Goal: Task Accomplishment & Management: Manage account settings

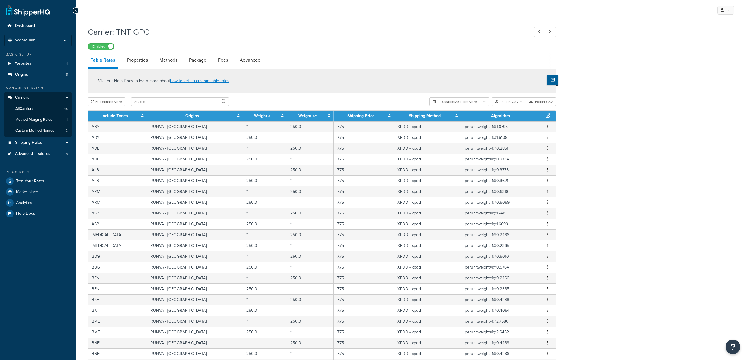
select select "25"
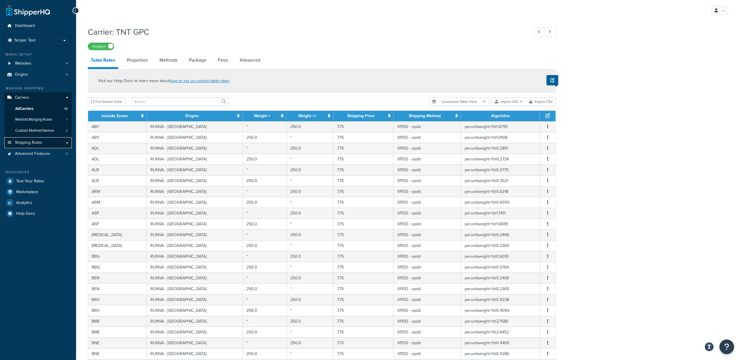
click at [48, 146] on link "Shipping Rules" at bounding box center [37, 143] width 67 height 11
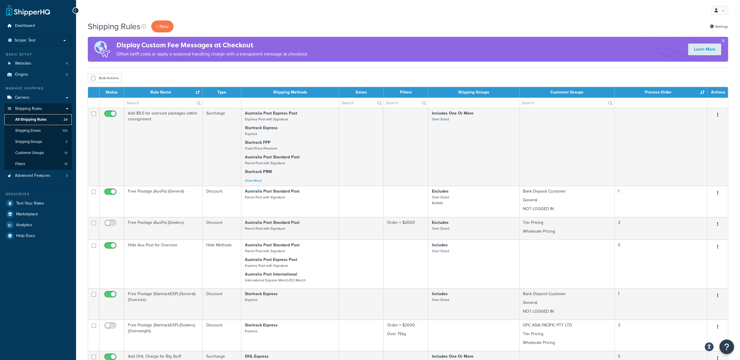
click at [46, 121] on span "All Shipping Rules" at bounding box center [30, 119] width 31 height 5
click at [54, 98] on link "Carriers" at bounding box center [37, 97] width 67 height 11
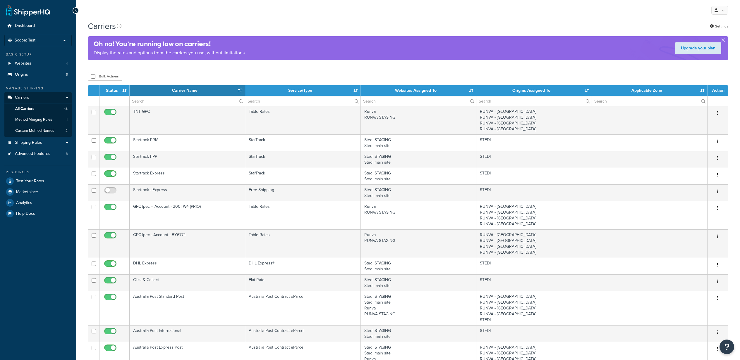
select select "15"
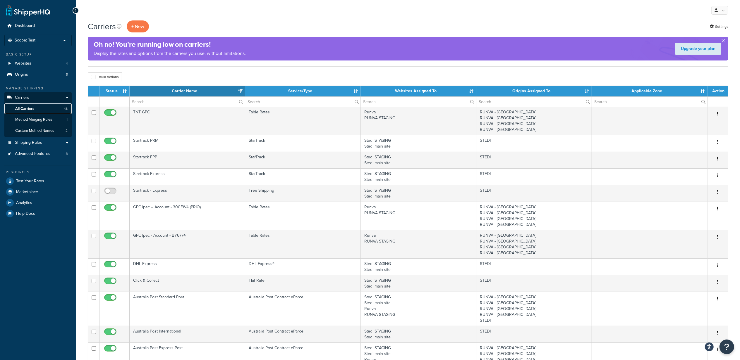
click at [45, 107] on link "All Carriers 13" at bounding box center [37, 109] width 67 height 11
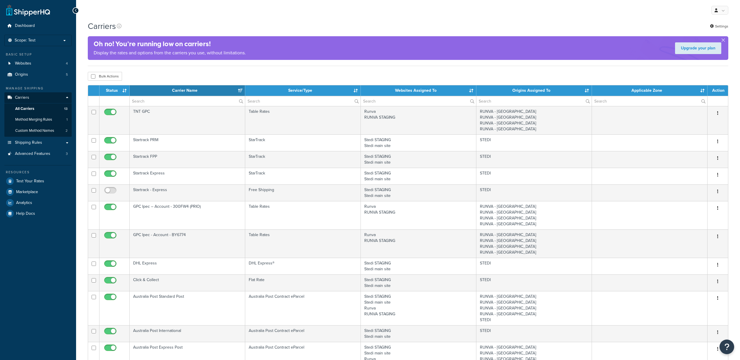
select select "15"
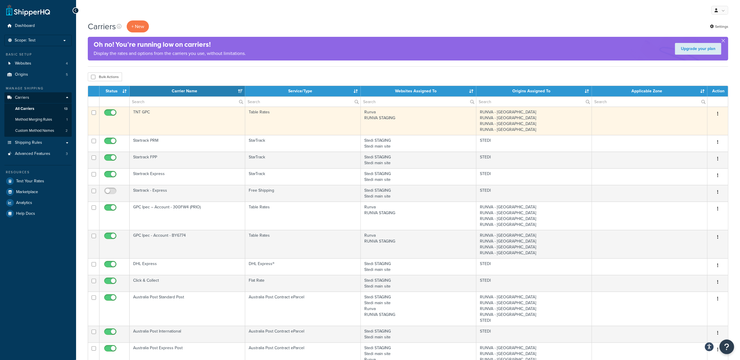
click at [183, 116] on td "TNT GPC" at bounding box center [188, 121] width 116 height 28
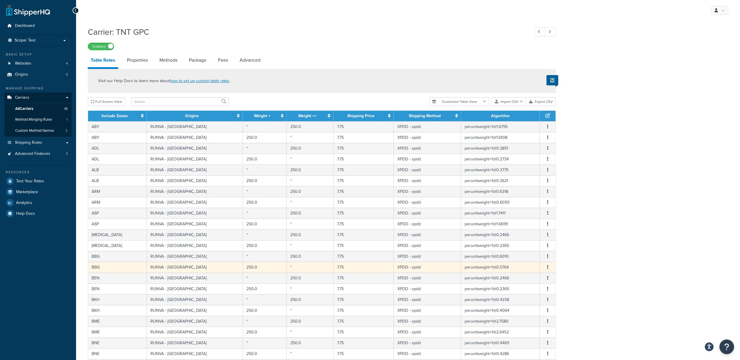
scroll to position [117, 0]
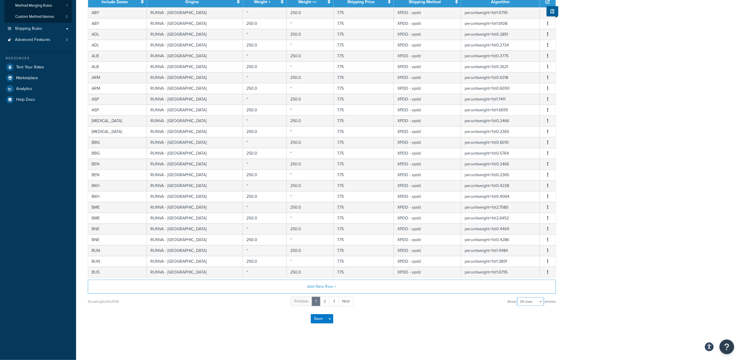
drag, startPoint x: 533, startPoint y: 300, endPoint x: 529, endPoint y: 310, distance: 10.7
click at [533, 300] on select "10 rows 15 rows 25 rows 50 rows 100 rows 1000 rows" at bounding box center [530, 302] width 26 height 9
click at [527, 302] on select "10 rows 15 rows 25 rows 50 rows 100 rows 1000 rows" at bounding box center [530, 302] width 26 height 9
select select "1000"
click at [518, 298] on select "10 rows 15 rows 25 rows 50 rows 100 rows 1000 rows" at bounding box center [530, 302] width 26 height 9
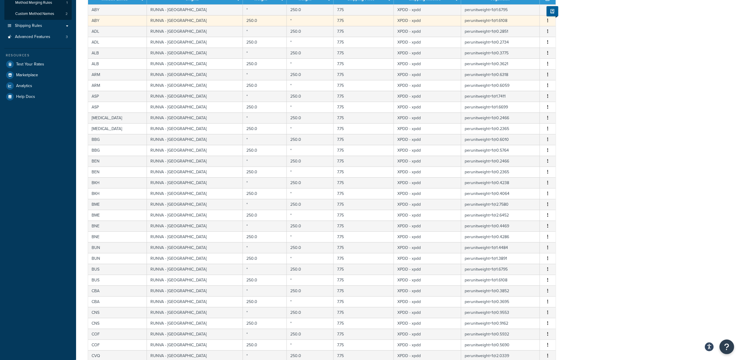
click at [545, 126] on td "Edit Duplicate Delete" at bounding box center [548, 128] width 16 height 11
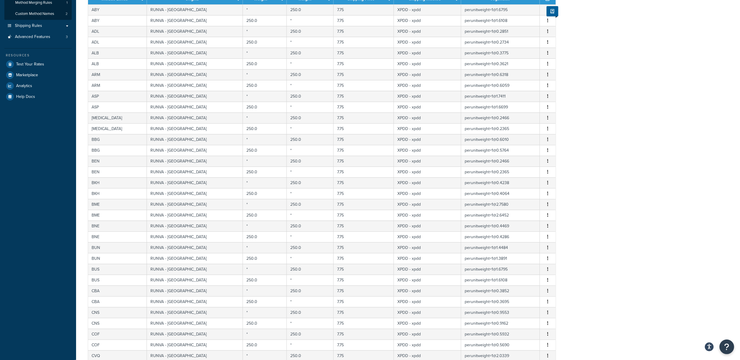
click at [520, 15] on td "perunitweight=1@1.6795" at bounding box center [500, 9] width 79 height 11
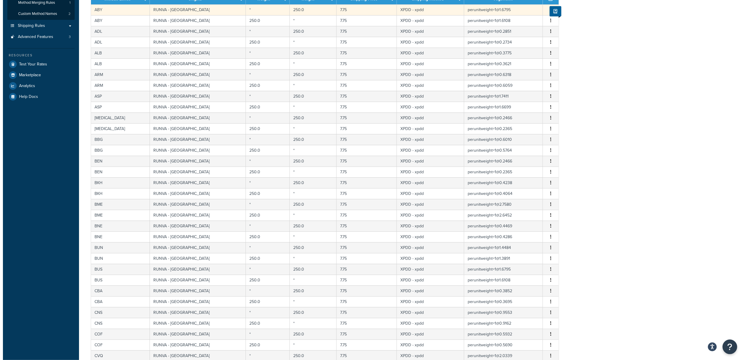
scroll to position [0, 0]
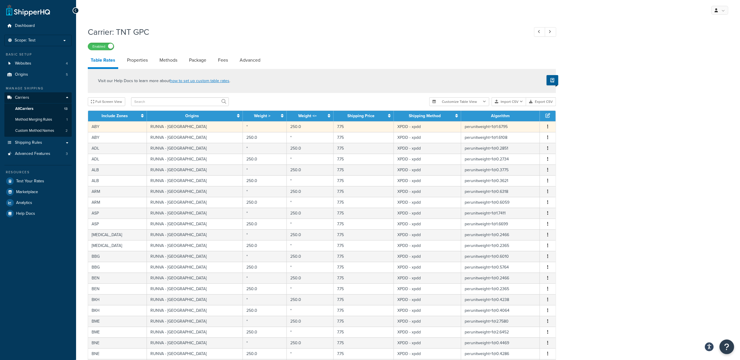
click at [304, 124] on td "250.0" at bounding box center [310, 126] width 47 height 11
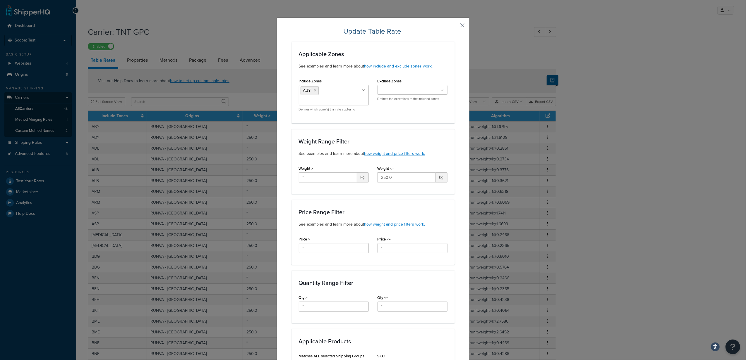
click at [455, 27] on button "button" at bounding box center [453, 27] width 1 height 1
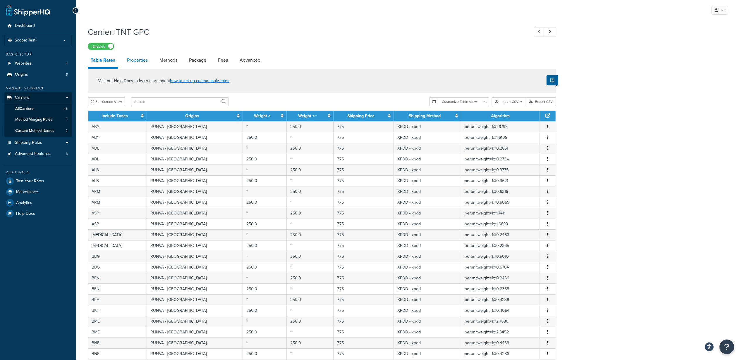
click at [135, 61] on link "Properties" at bounding box center [137, 60] width 27 height 14
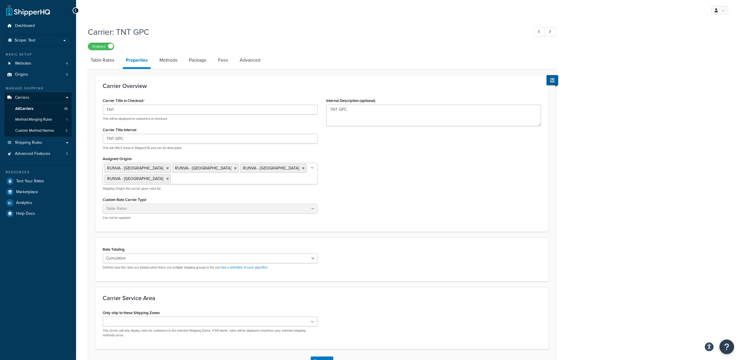
click at [171, 62] on link "Methods" at bounding box center [169, 60] width 24 height 14
select select "25"
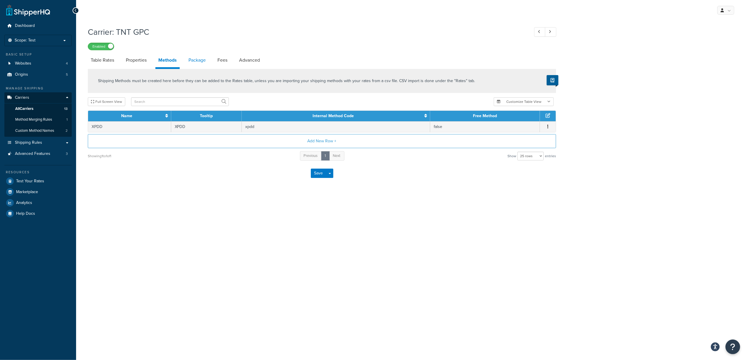
click at [195, 59] on link "Package" at bounding box center [197, 60] width 23 height 14
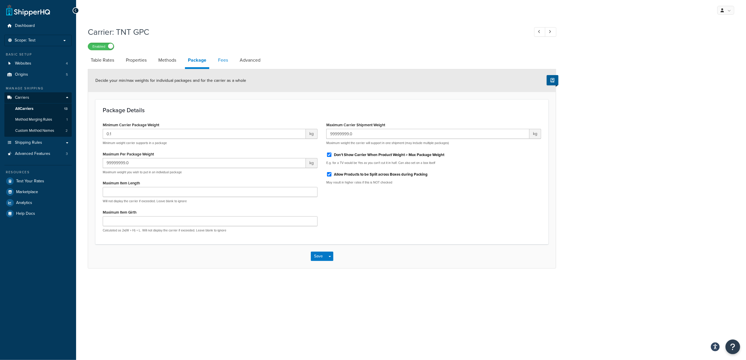
click at [230, 65] on link "Fees" at bounding box center [223, 60] width 16 height 14
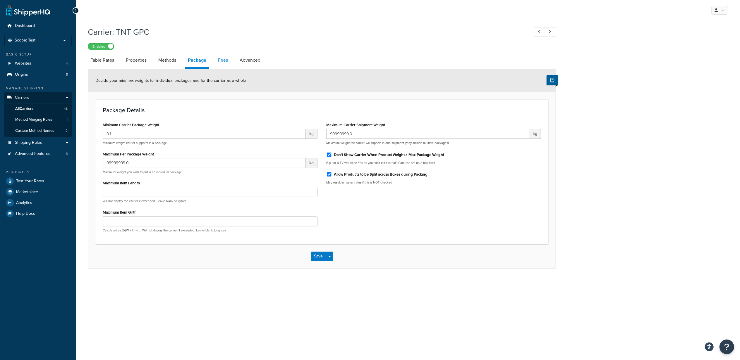
select select "AFTER"
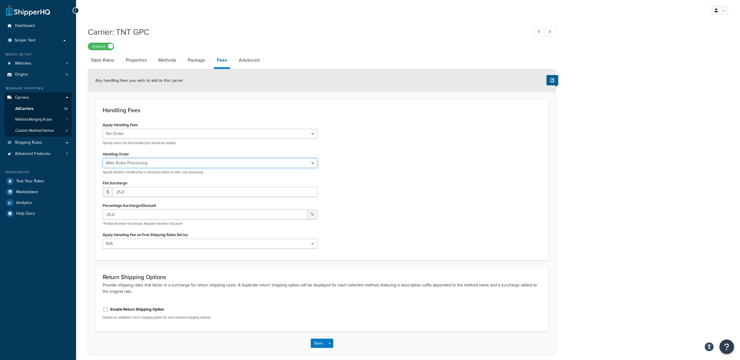
click at [168, 164] on select "Before Rules Processing After Rules Processing" at bounding box center [210, 163] width 215 height 10
click at [382, 174] on div "Apply Handling Fees Per Order Per Item Per Package Specify where the flat handl…" at bounding box center [321, 187] width 447 height 132
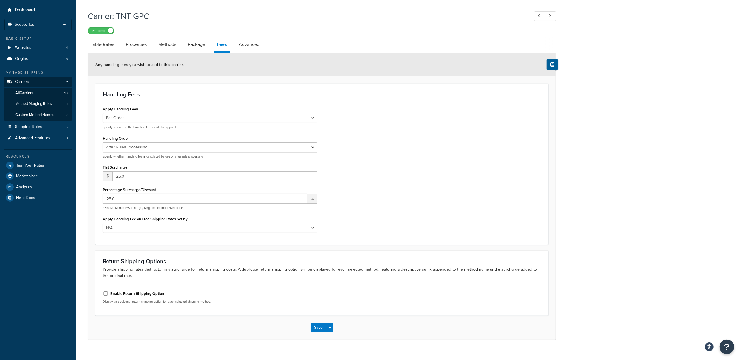
scroll to position [25, 0]
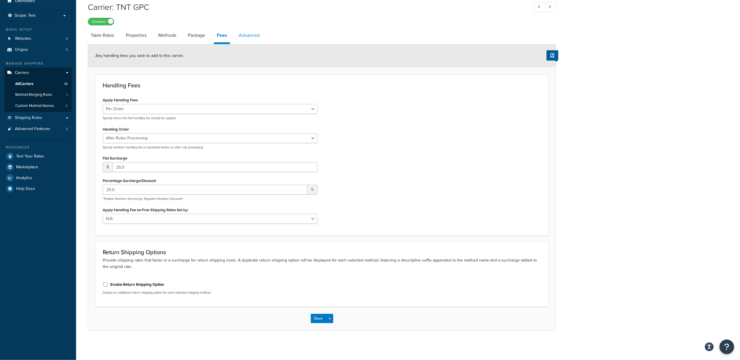
click at [254, 36] on link "Advanced" at bounding box center [249, 35] width 27 height 14
select select "false"
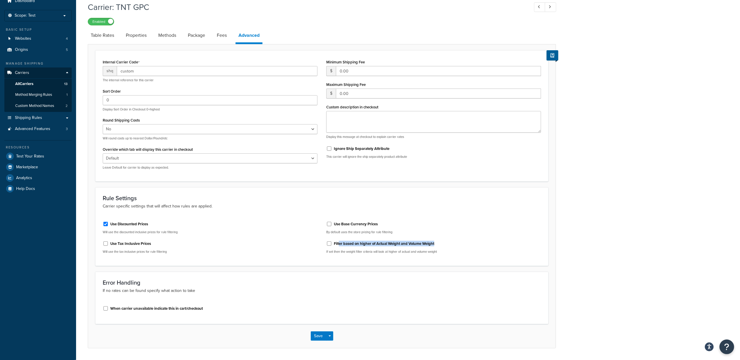
drag, startPoint x: 340, startPoint y: 244, endPoint x: 444, endPoint y: 248, distance: 104.5
click at [444, 248] on div "Filter based on higher of Actual Weight and Volume Weight" at bounding box center [433, 243] width 215 height 9
drag, startPoint x: 129, startPoint y: 310, endPoint x: 201, endPoint y: 319, distance: 72.5
click at [201, 319] on div "Error Handling If no rates can be found specify what action to take When carrie…" at bounding box center [321, 298] width 453 height 52
click at [600, 219] on div "Carrier: TNT GPC Enabled Table Rates Properties Methods Package Fees Advanced I…" at bounding box center [408, 181] width 664 height 365
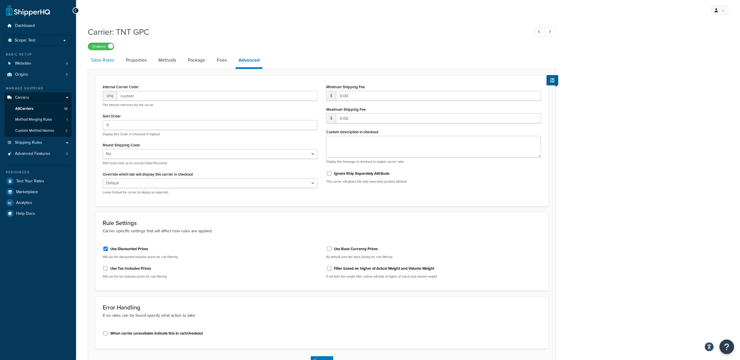
click at [102, 62] on link "Table Rates" at bounding box center [102, 60] width 29 height 14
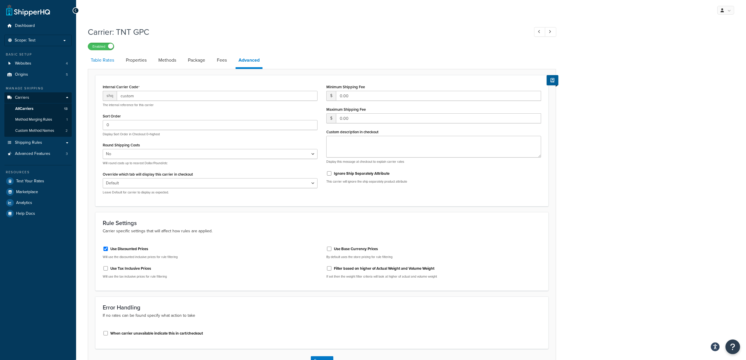
select select "25"
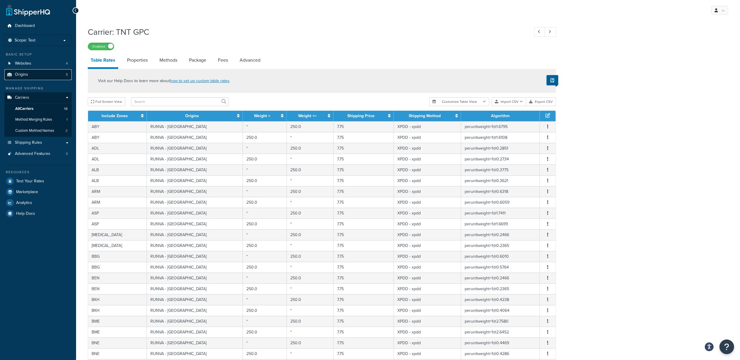
click at [61, 73] on link "Origins 5" at bounding box center [37, 74] width 67 height 11
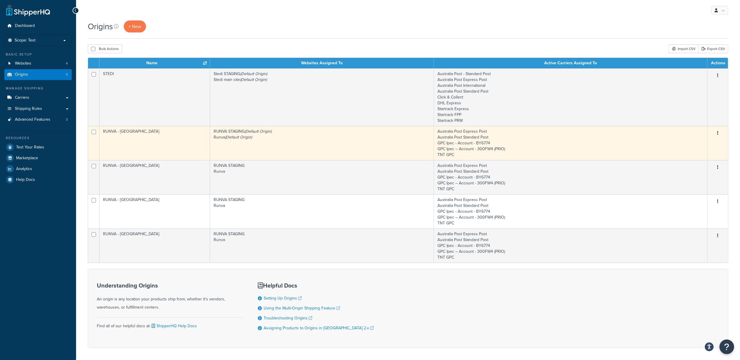
click at [326, 143] on td "RUNVA STAGING (Default Origin) Runva (Default Origin)" at bounding box center [322, 143] width 224 height 34
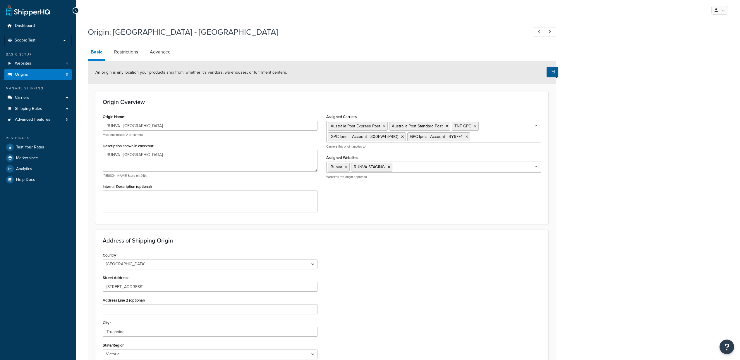
select select "1013"
select select "179"
click at [123, 54] on link "Restrictions" at bounding box center [126, 52] width 30 height 14
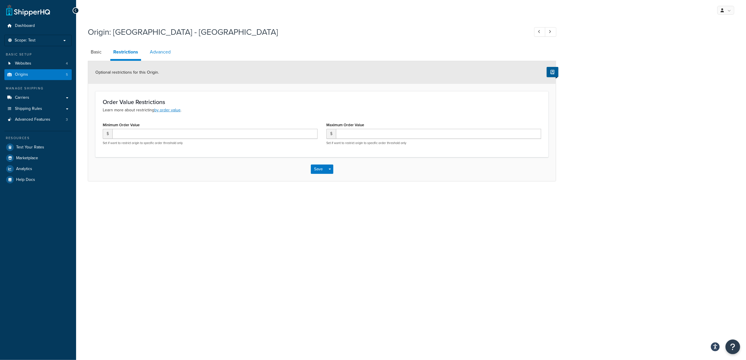
click at [166, 56] on link "Advanced" at bounding box center [160, 52] width 27 height 14
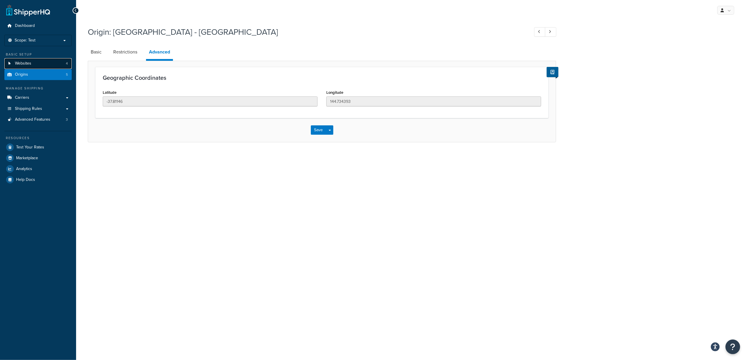
click at [42, 59] on link "Websites 4" at bounding box center [37, 63] width 67 height 11
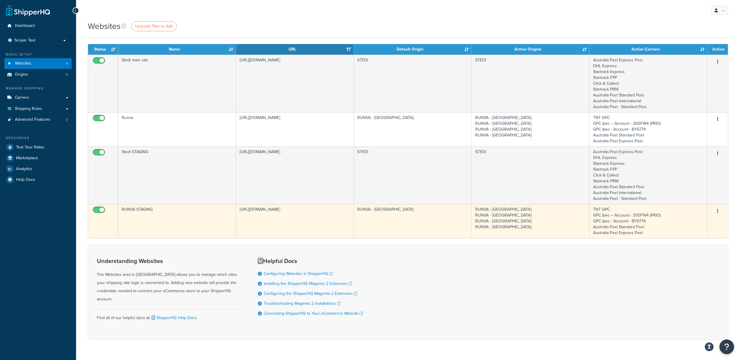
click at [165, 224] on td "RUNVA STAGING" at bounding box center [177, 221] width 118 height 34
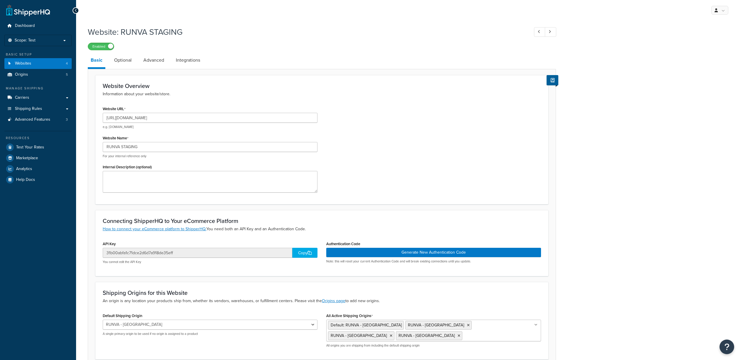
select select "169177"
click at [134, 67] on link "Optional" at bounding box center [122, 60] width 23 height 14
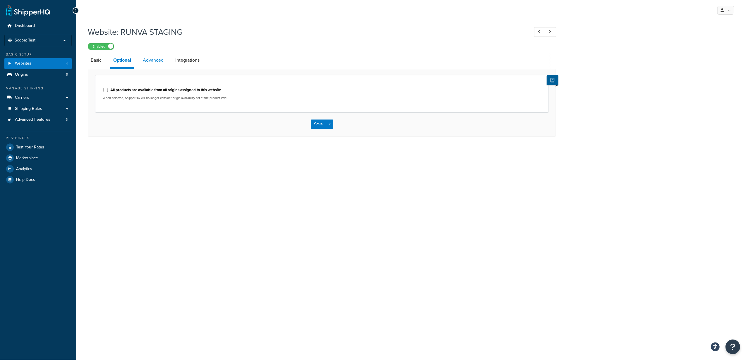
click at [158, 63] on link "Advanced" at bounding box center [153, 60] width 27 height 14
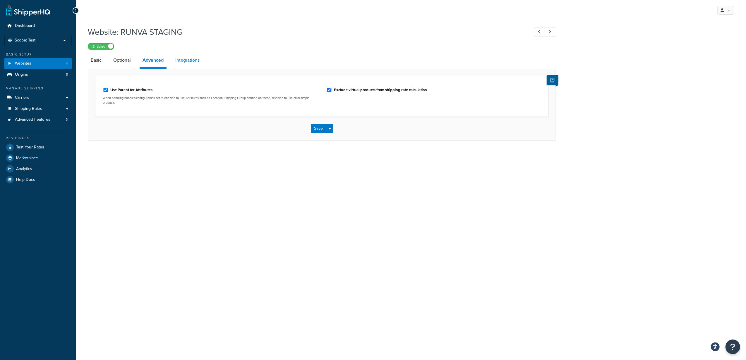
click at [184, 61] on link "Integrations" at bounding box center [187, 60] width 30 height 14
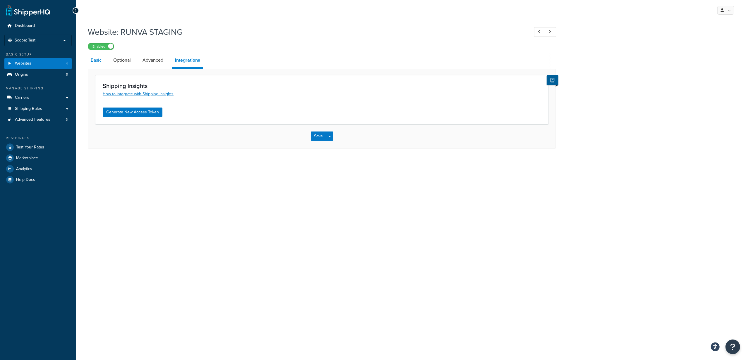
click at [99, 63] on link "Basic" at bounding box center [96, 60] width 17 height 14
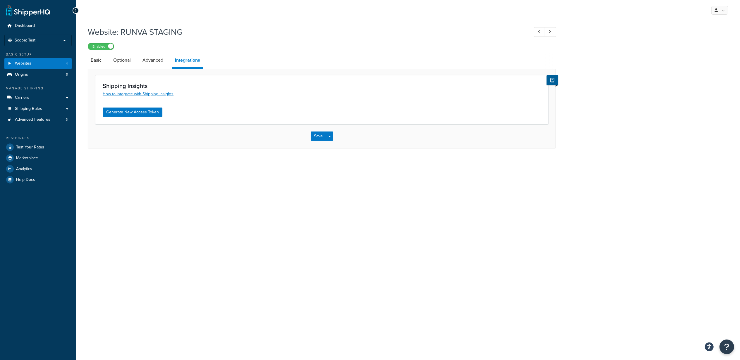
select select "169177"
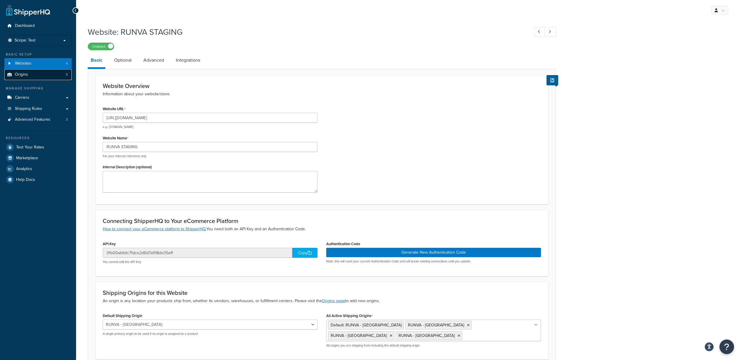
click at [46, 75] on link "Origins 5" at bounding box center [37, 74] width 67 height 11
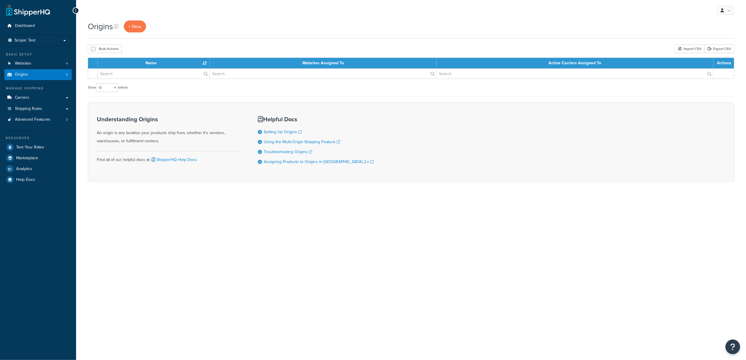
click at [47, 101] on link "Carriers" at bounding box center [37, 97] width 67 height 11
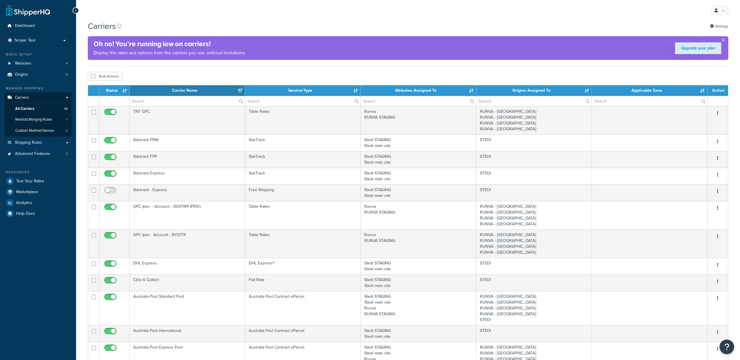
select select "15"
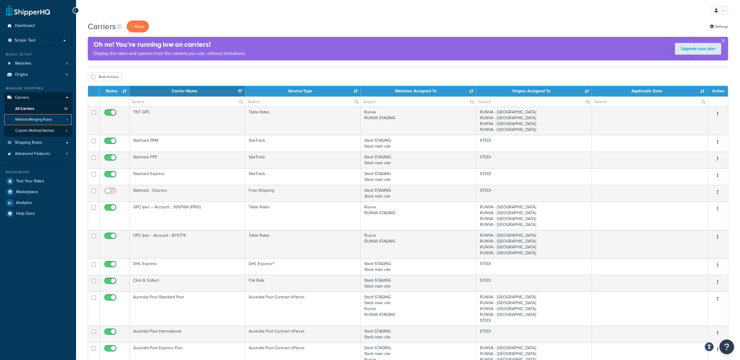
click at [56, 121] on link "Method Merging Rules 1" at bounding box center [37, 119] width 67 height 11
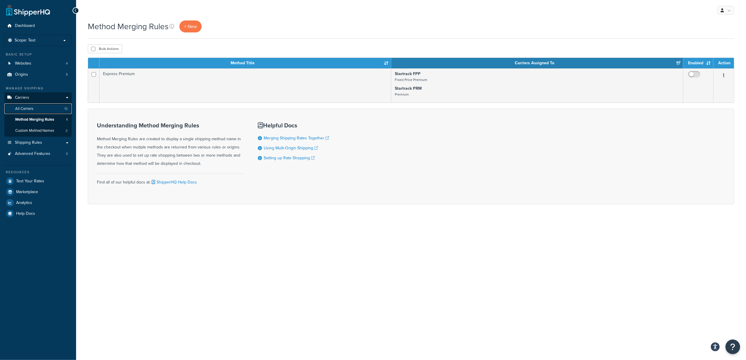
click at [46, 110] on link "All Carriers 13" at bounding box center [37, 109] width 67 height 11
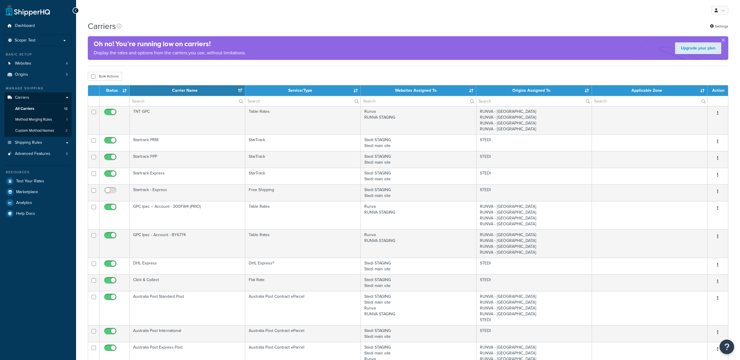
select select "15"
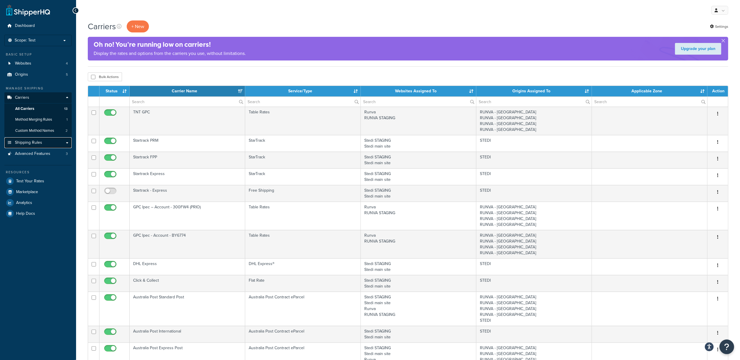
click at [40, 143] on span "Shipping Rules" at bounding box center [28, 142] width 27 height 5
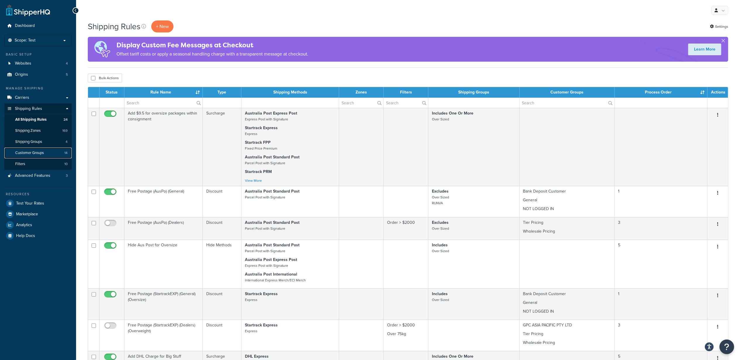
click at [40, 149] on link "Customer Groups 14" at bounding box center [37, 153] width 67 height 11
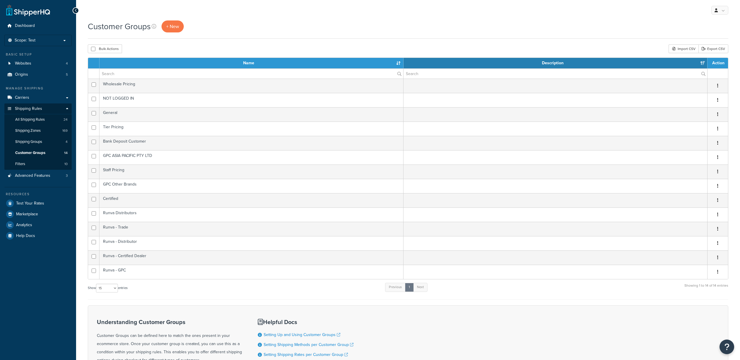
select select "15"
click at [31, 121] on span "All Shipping Rules" at bounding box center [30, 119] width 30 height 5
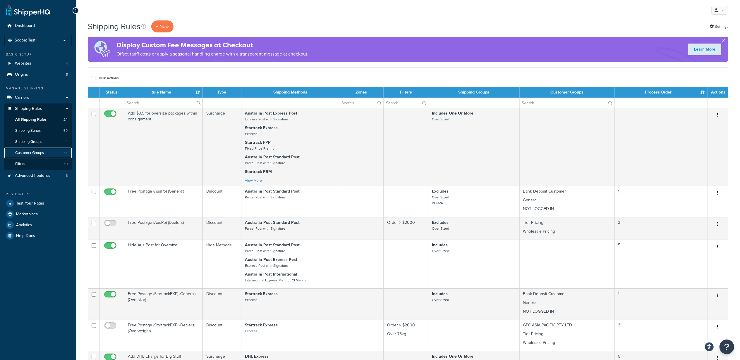
click at [37, 154] on span "Customer Groups" at bounding box center [29, 153] width 29 height 5
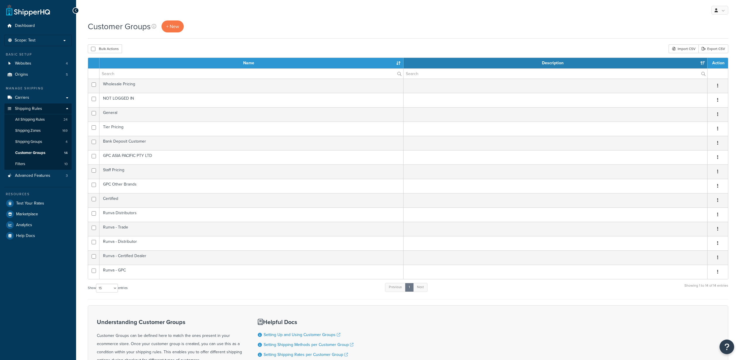
select select "15"
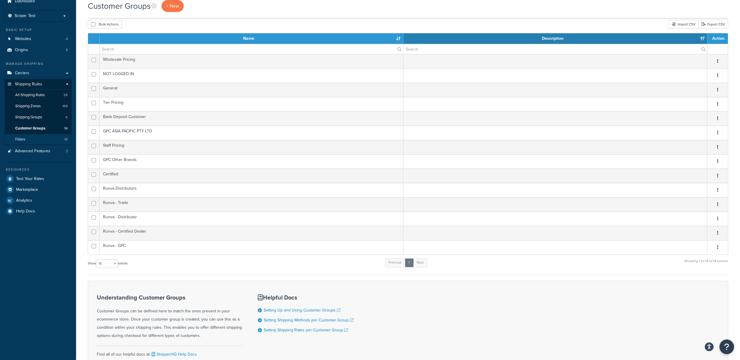
scroll to position [39, 0]
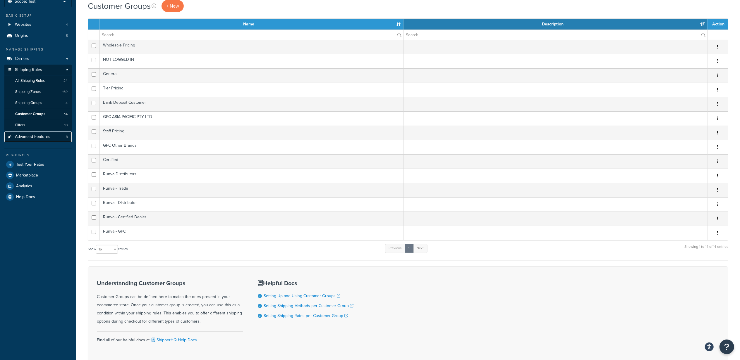
click at [40, 140] on span "Advanced Features" at bounding box center [32, 137] width 35 height 5
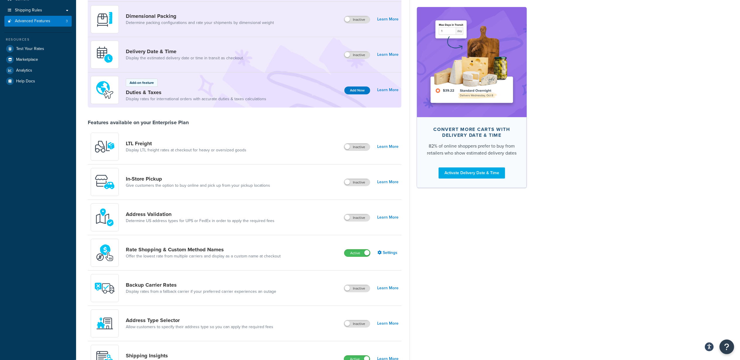
scroll to position [117, 0]
